Goal: Check status: Check status

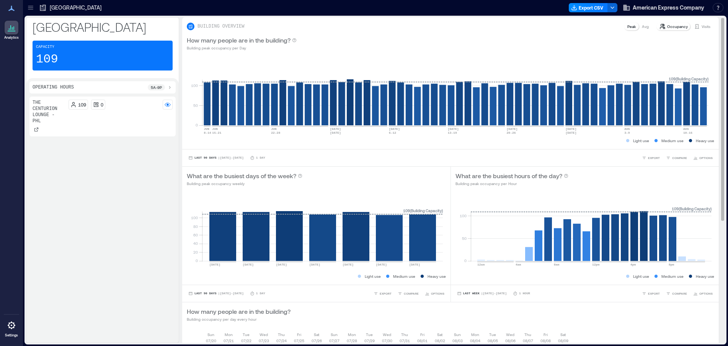
click at [642, 26] on p "Avg" at bounding box center [645, 26] width 7 height 6
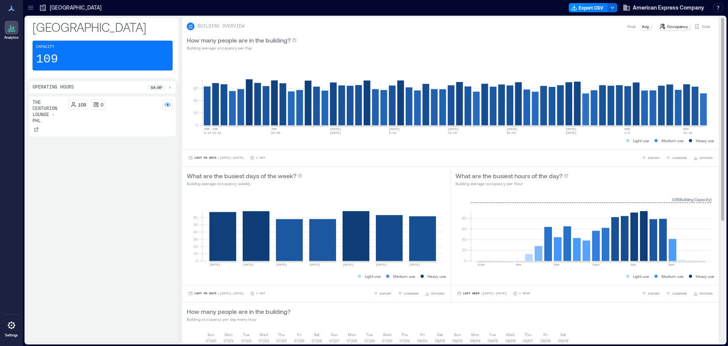
click at [627, 27] on p "Peak" at bounding box center [631, 26] width 8 height 6
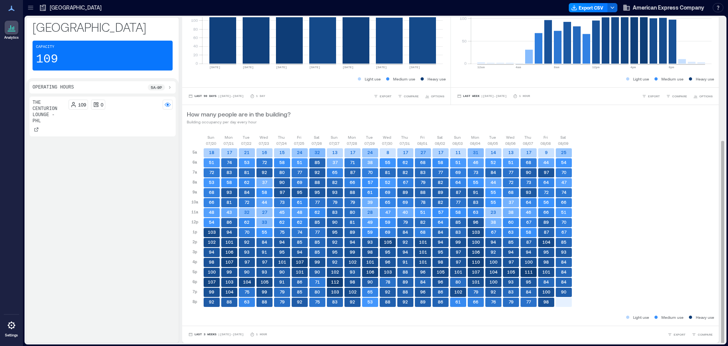
scroll to position [1, 0]
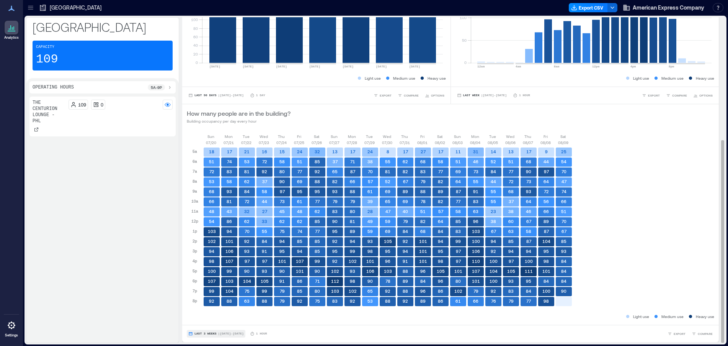
click at [201, 333] on span "Last 3 Weeks" at bounding box center [205, 333] width 22 height 0
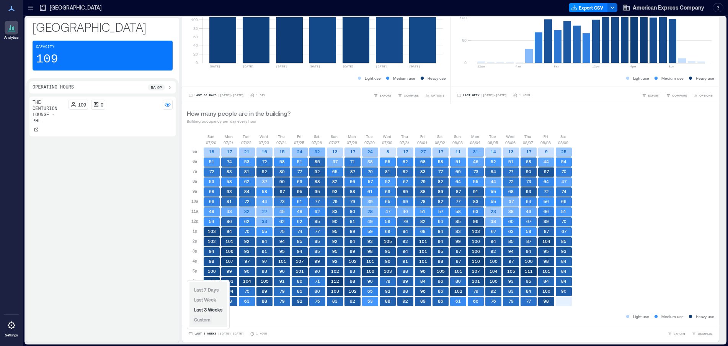
click at [206, 320] on span "Custom" at bounding box center [202, 319] width 16 height 5
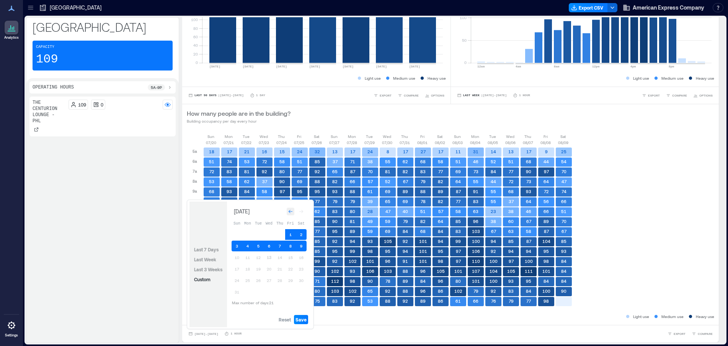
click at [289, 212] on icon "Go to previous month" at bounding box center [290, 211] width 5 height 5
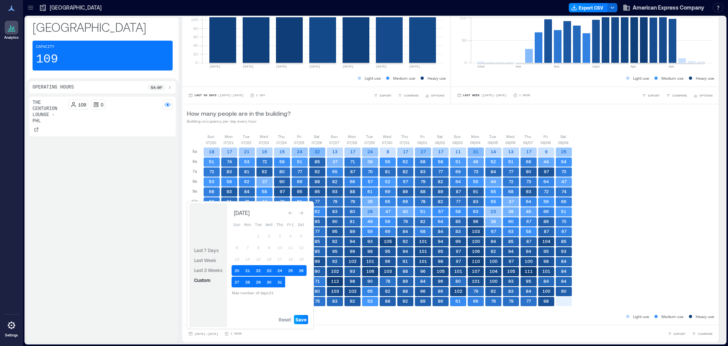
click at [300, 319] on span "Save" at bounding box center [301, 319] width 11 height 6
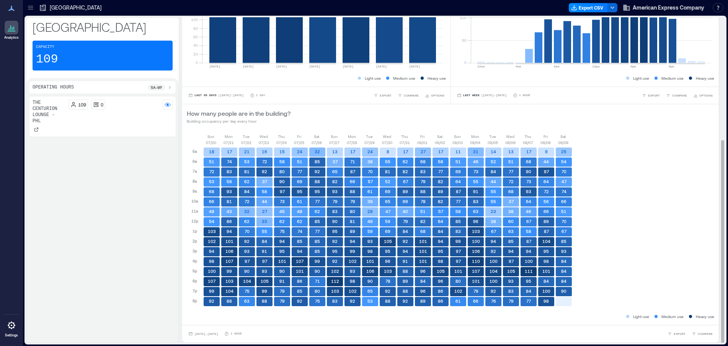
click at [187, 330] on button "[DATE] - [DATE]" at bounding box center [203, 334] width 33 height 8
